Goal: Find specific page/section: Find specific page/section

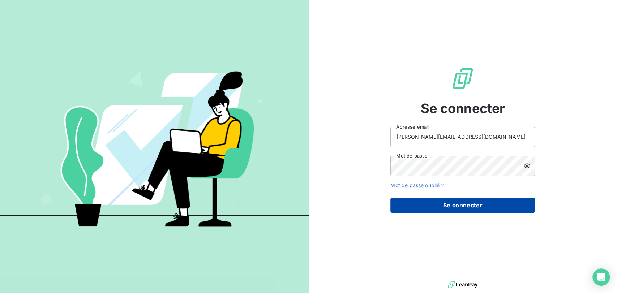
click at [461, 205] on button "Se connecter" at bounding box center [462, 205] width 145 height 15
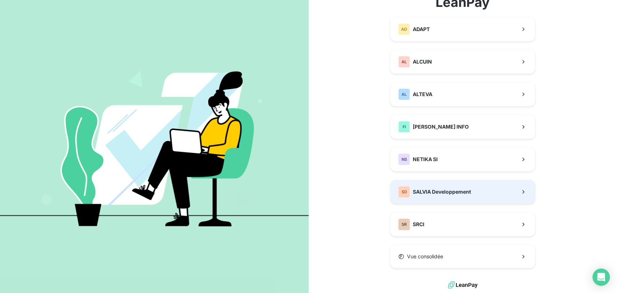
scroll to position [61, 0]
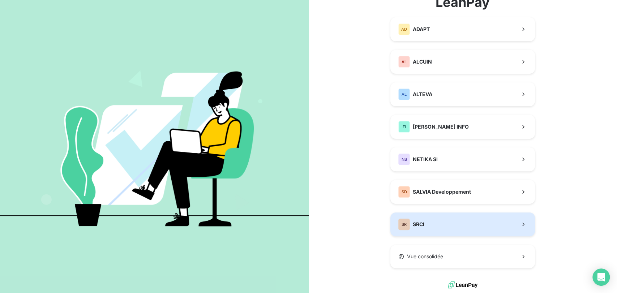
click at [422, 223] on button "SR SRCI" at bounding box center [462, 225] width 145 height 24
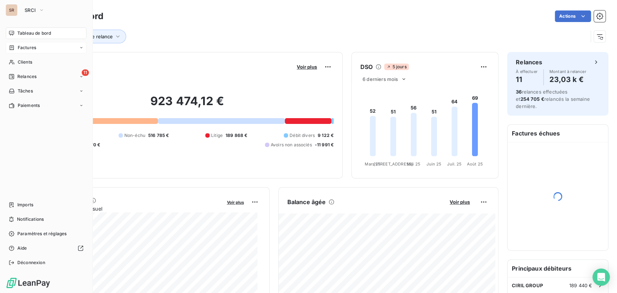
click at [20, 47] on span "Factures" at bounding box center [27, 47] width 18 height 7
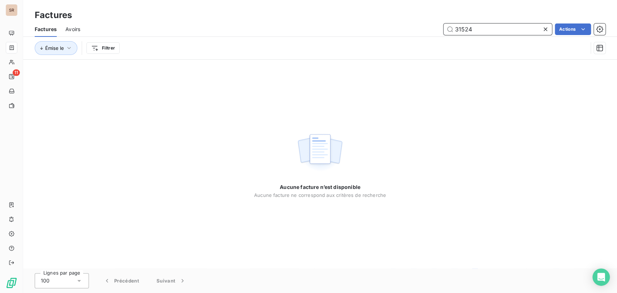
click at [500, 30] on input "31524" at bounding box center [498, 29] width 108 height 12
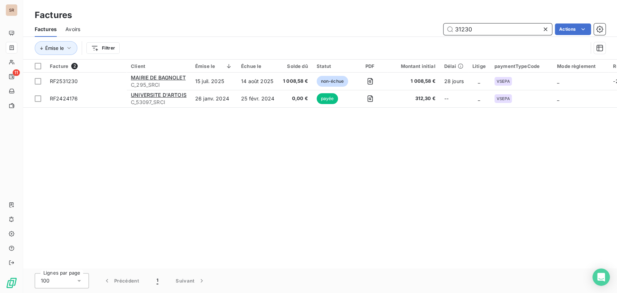
click at [472, 29] on input "31230" at bounding box center [498, 29] width 108 height 12
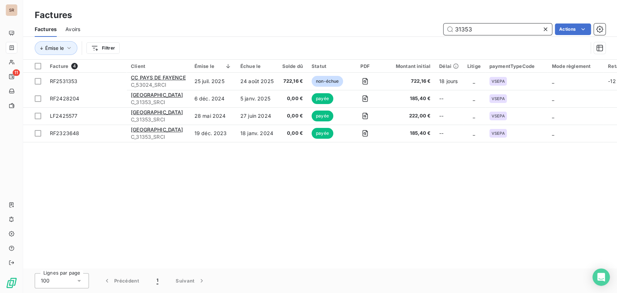
click at [477, 28] on input "31353" at bounding box center [498, 29] width 108 height 12
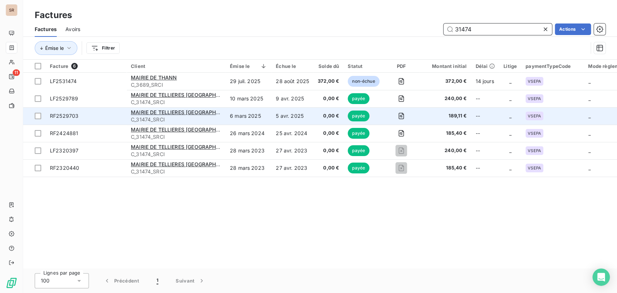
type input "31474"
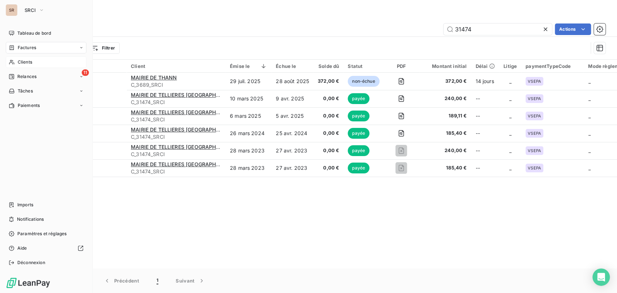
click at [22, 62] on span "Clients" at bounding box center [25, 62] width 14 height 7
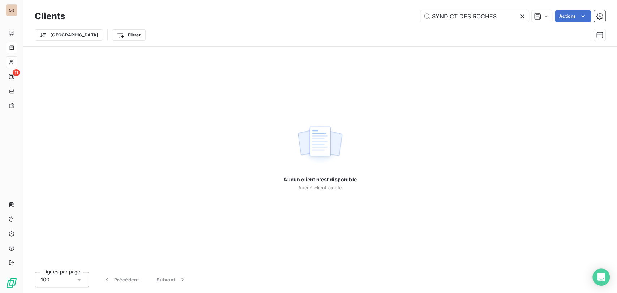
drag, startPoint x: 471, startPoint y: 19, endPoint x: 405, endPoint y: 21, distance: 66.5
click at [406, 21] on div "SYNDICT DES ROCHES Actions" at bounding box center [340, 16] width 532 height 12
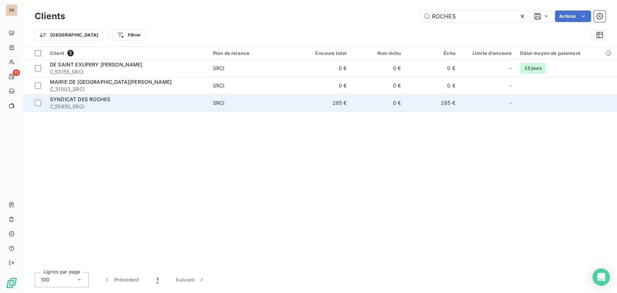
type input "ROCHES"
click at [80, 103] on span "C_55950_SRCI" at bounding box center [127, 106] width 154 height 7
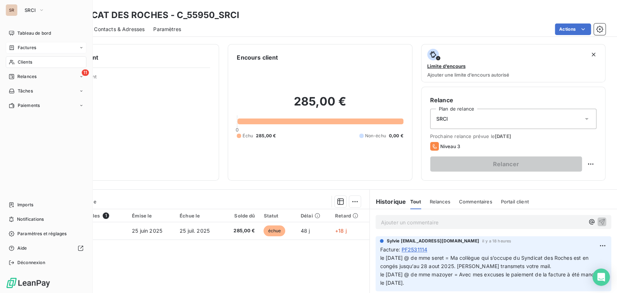
click at [21, 47] on span "Factures" at bounding box center [27, 47] width 18 height 7
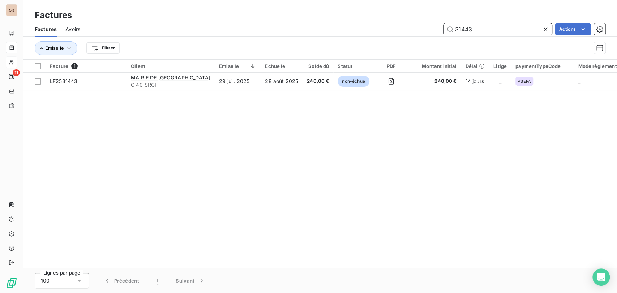
click at [472, 29] on input "31443" at bounding box center [498, 29] width 108 height 12
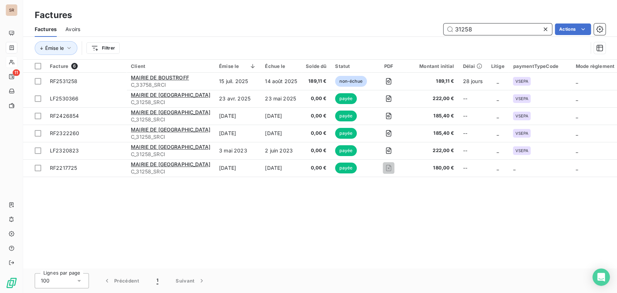
click at [471, 31] on input "31258" at bounding box center [498, 29] width 108 height 12
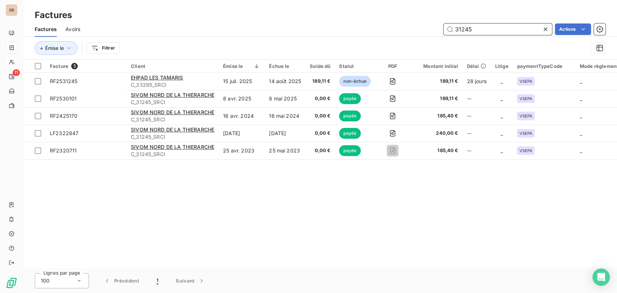
click at [492, 28] on input "31245" at bounding box center [498, 29] width 108 height 12
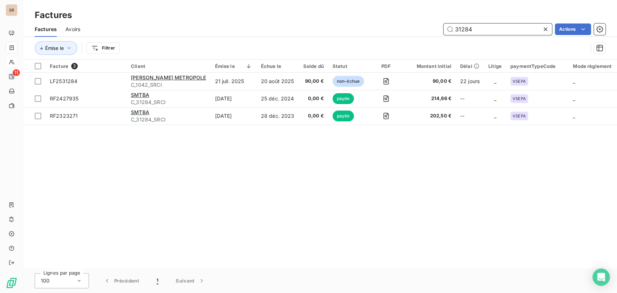
type input "31284"
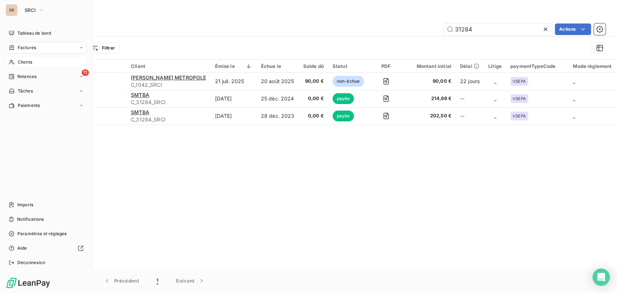
drag, startPoint x: 20, startPoint y: 63, endPoint x: 81, endPoint y: 63, distance: 61.4
click at [20, 63] on span "Clients" at bounding box center [25, 62] width 14 height 7
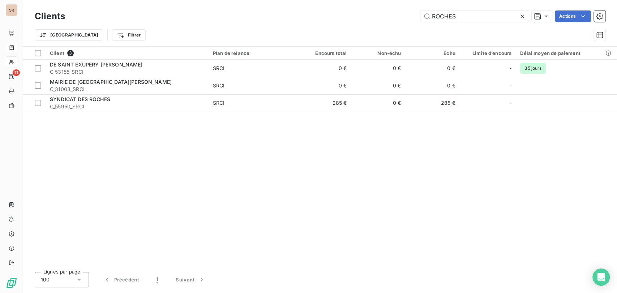
drag, startPoint x: 464, startPoint y: 14, endPoint x: 360, endPoint y: 18, distance: 103.5
click at [360, 18] on div "ROCHES Actions" at bounding box center [340, 16] width 532 height 12
type input "[PERSON_NAME]"
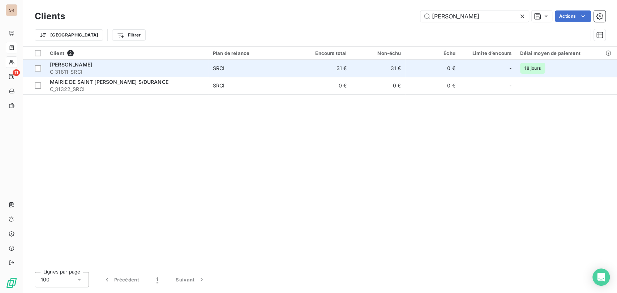
click at [60, 64] on span "[PERSON_NAME]" at bounding box center [71, 64] width 42 height 6
